Goal: Task Accomplishment & Management: Complete application form

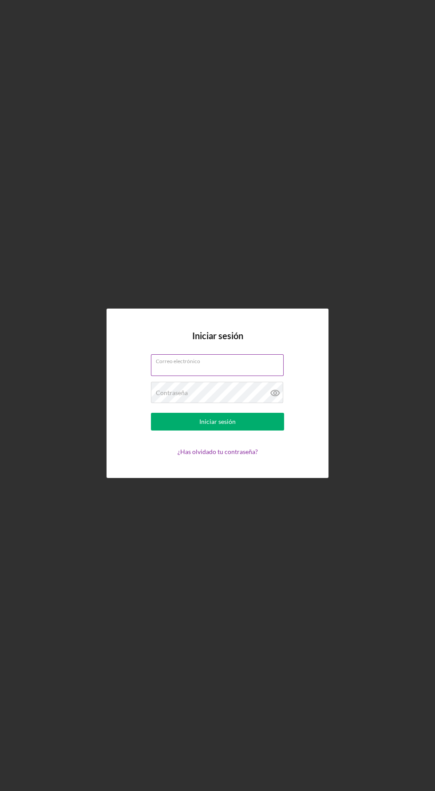
click at [193, 376] on input "Correo electrónico" at bounding box center [217, 364] width 133 height 21
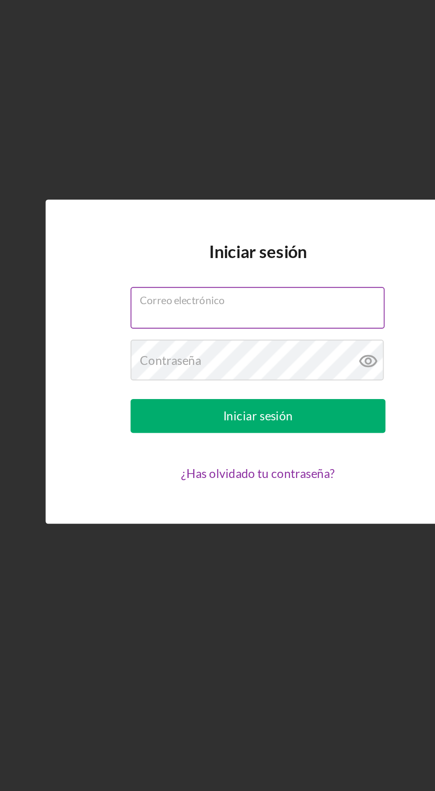
type input "[EMAIL_ADDRESS][DOMAIN_NAME]"
